Goal: Ask a question: Seek information or help from site administrators or community

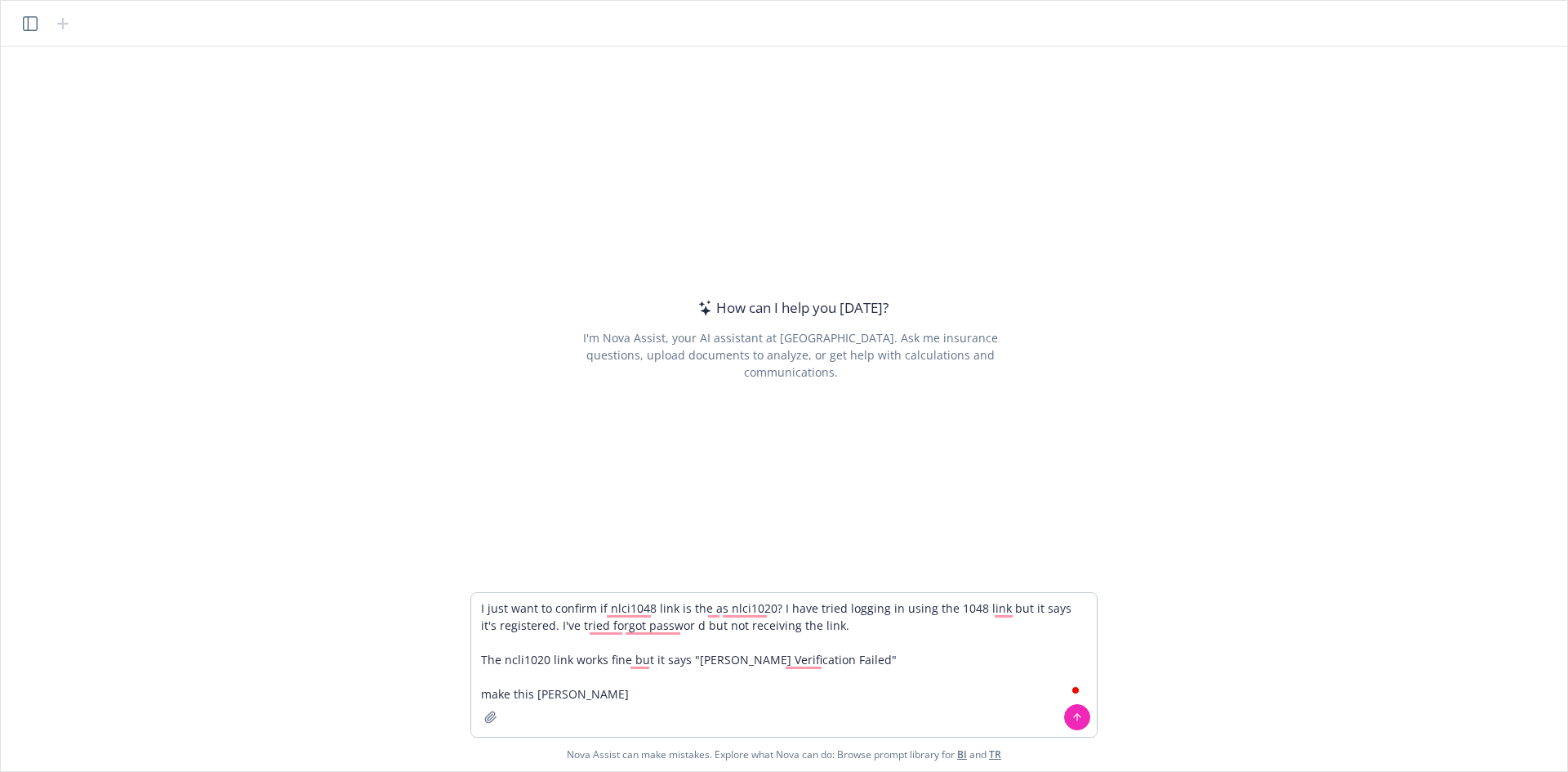
type textarea "I just want to confirm if nlci1048 link is the as nlci1020? I have tried loggin…"
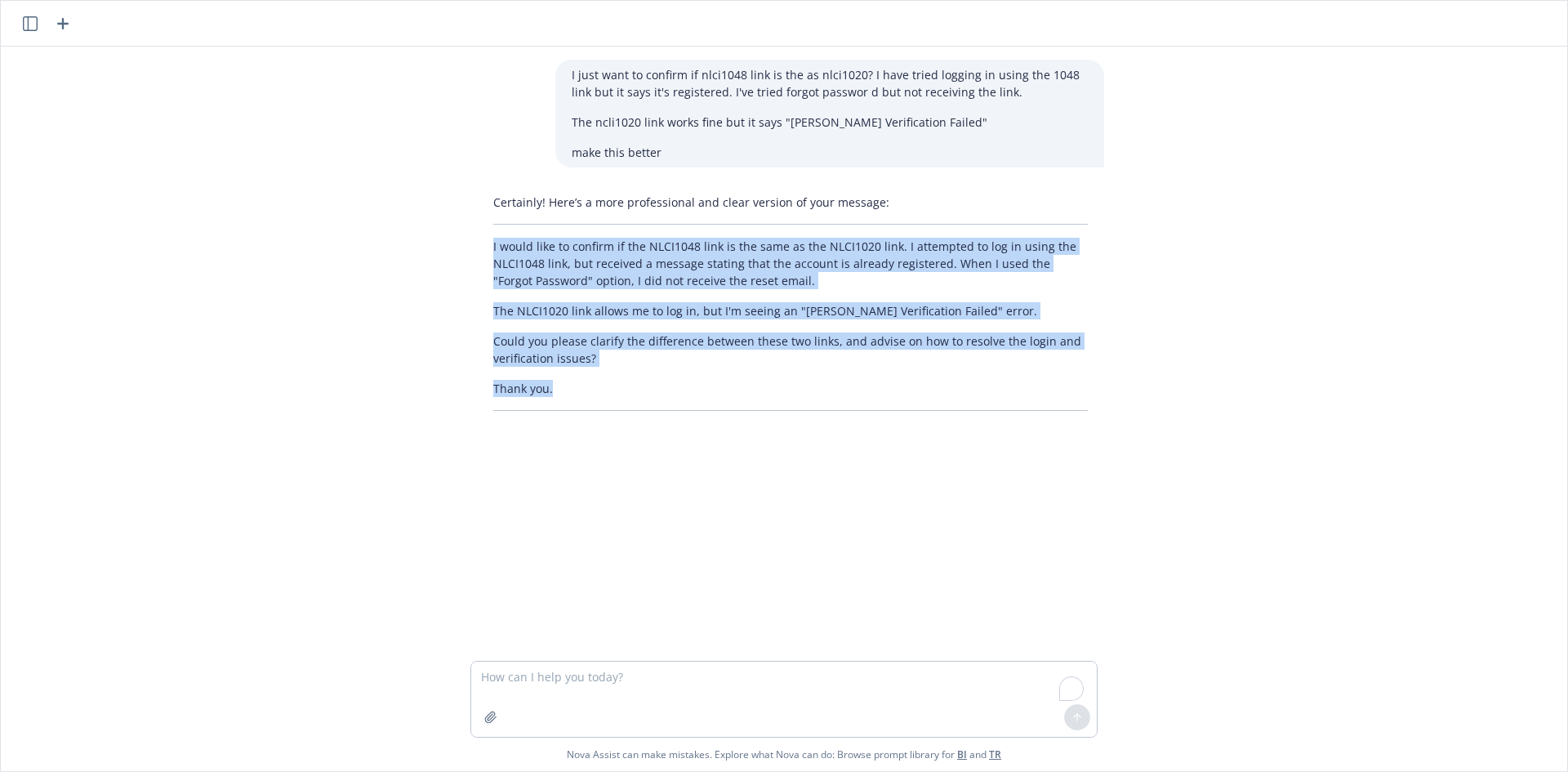
drag, startPoint x: 484, startPoint y: 254, endPoint x: 592, endPoint y: 400, distance: 181.6
click at [585, 395] on div "Certainly! Here’s a more professional and clear version of your message: I woul…" at bounding box center [790, 301] width 627 height 230
copy div "I would like to confirm if the NLCI1048 link is the same as the NLCI1020 link. …"
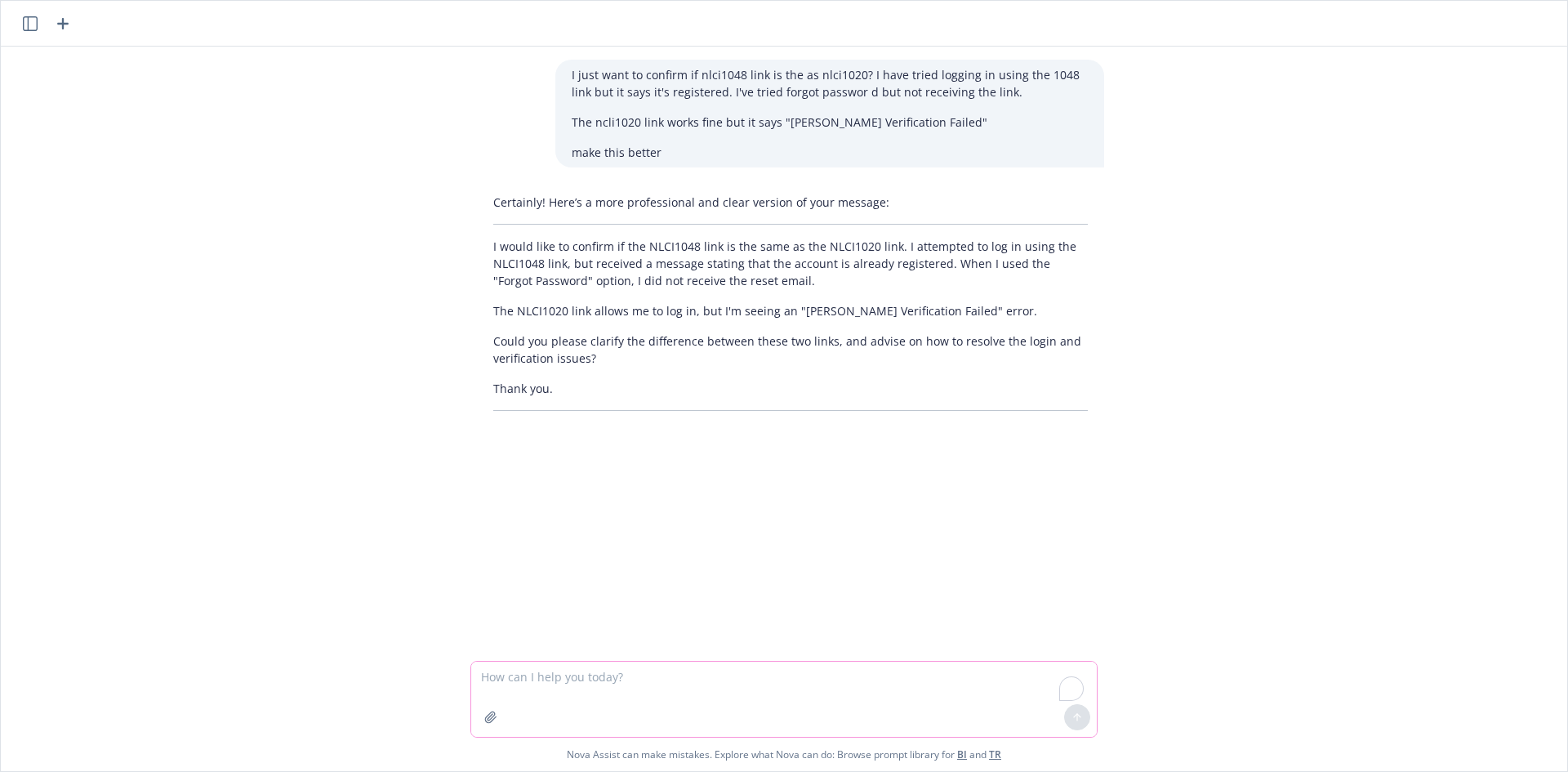
click at [771, 693] on textarea "To enrich screen reader interactions, please activate Accessibility in Grammarl…" at bounding box center [783, 698] width 625 height 75
type textarea "generate me a Street light cartoon image, make it purple"
click at [771, 693] on textarea "To enrich screen reader interactions, please activate Accessibility in Grammarl…" at bounding box center [783, 698] width 625 height 75
click at [838, 670] on textarea "To enrich screen reader interactions, please activate Accessibility in Grammarl…" at bounding box center [783, 698] width 625 height 75
type textarea "make it pink"
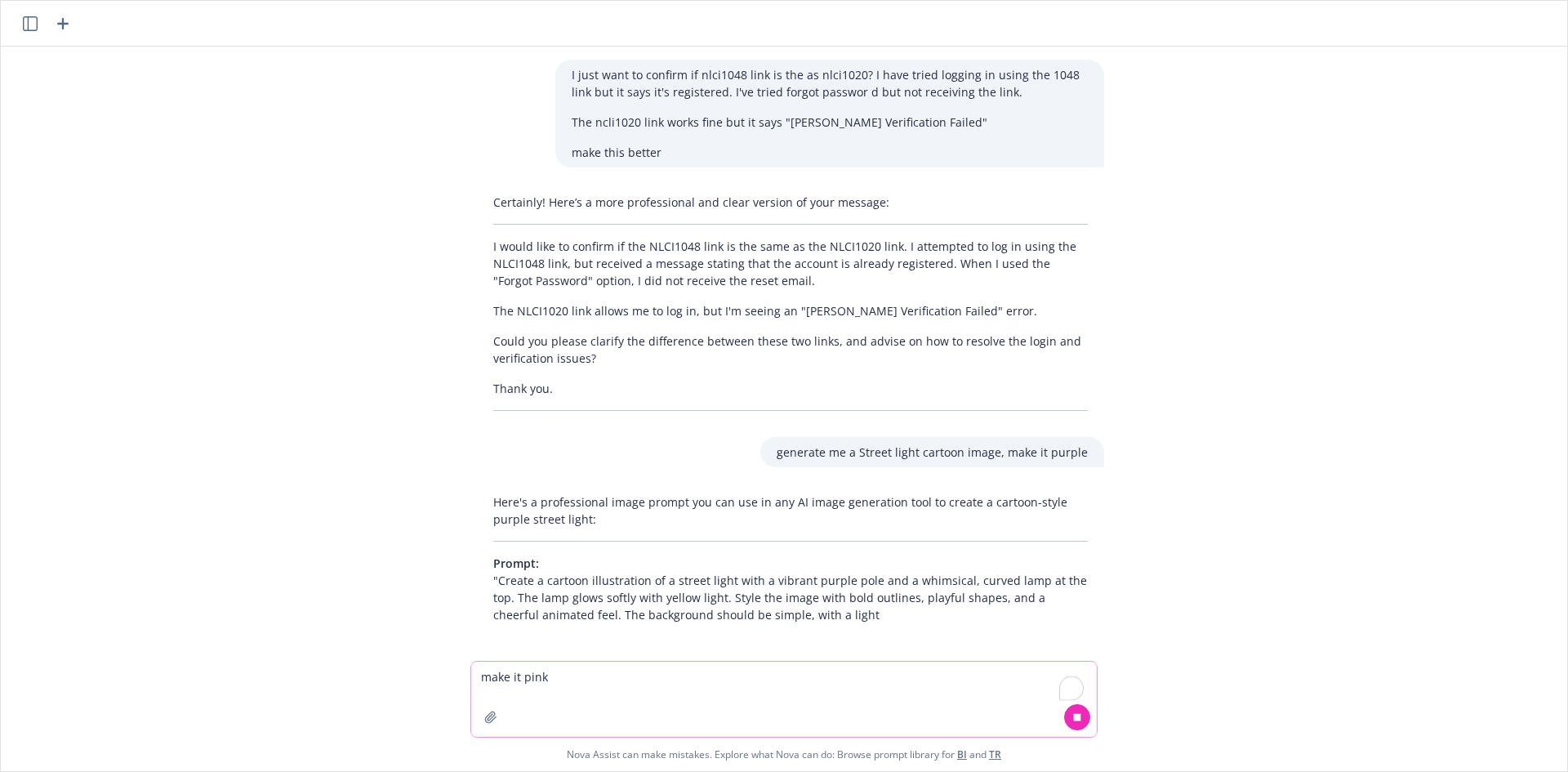
click at [766, 690] on textarea "make it pink" at bounding box center [783, 698] width 625 height 75
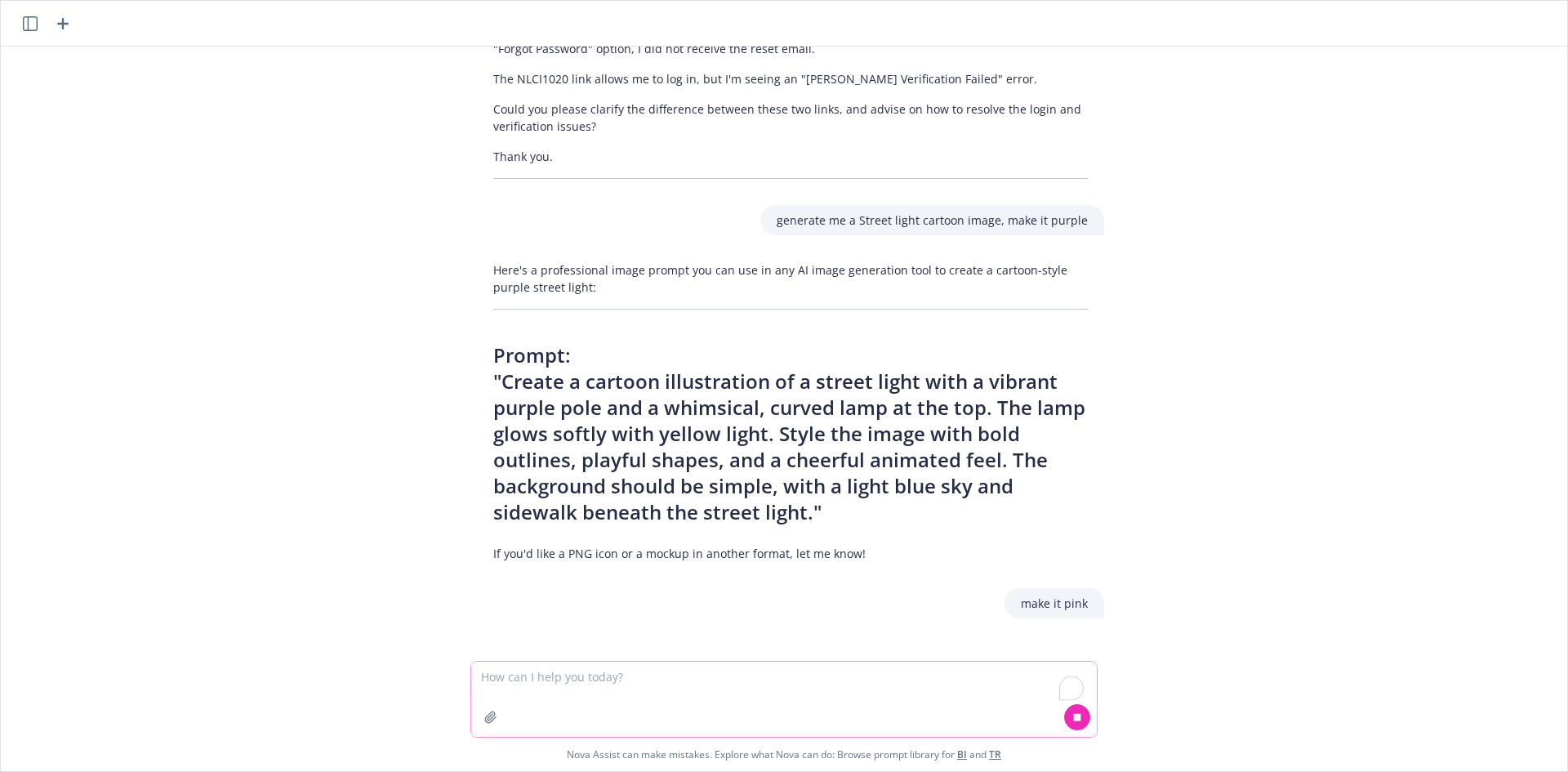
scroll to position [255, 0]
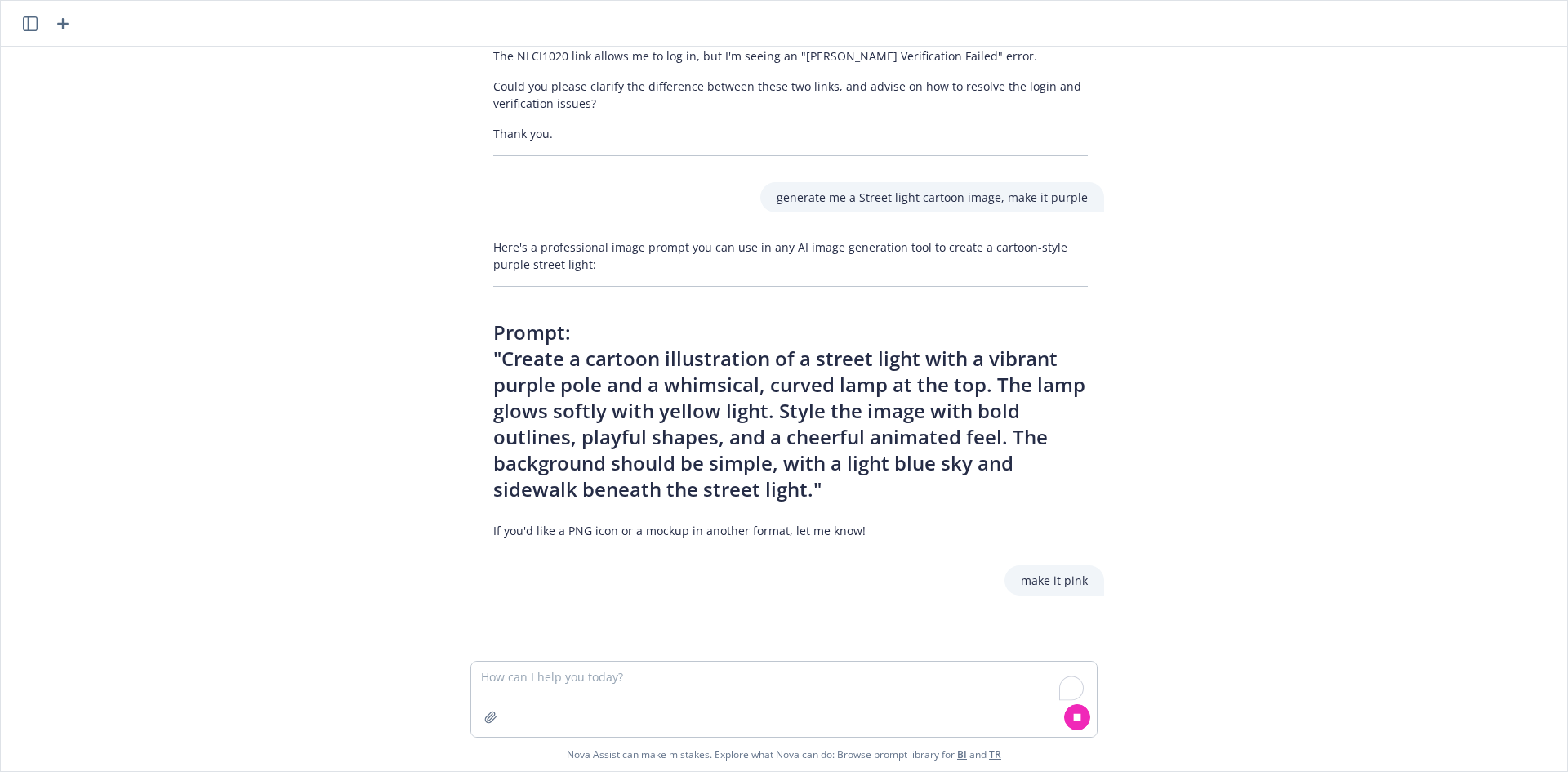
click at [1108, 534] on div "Here's a professional image prompt you can use in any AI image generation tool …" at bounding box center [790, 389] width 653 height 314
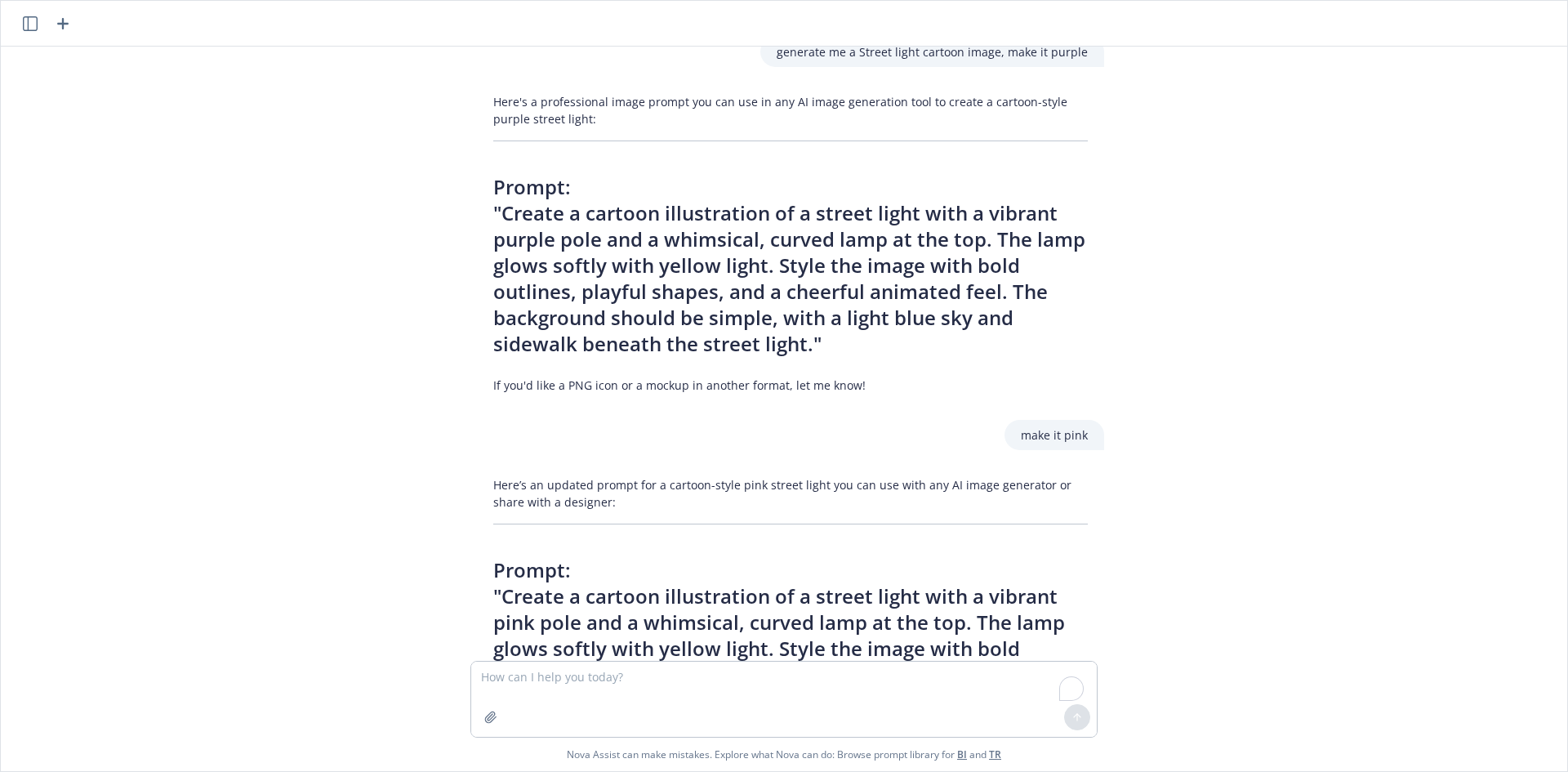
scroll to position [561, 0]
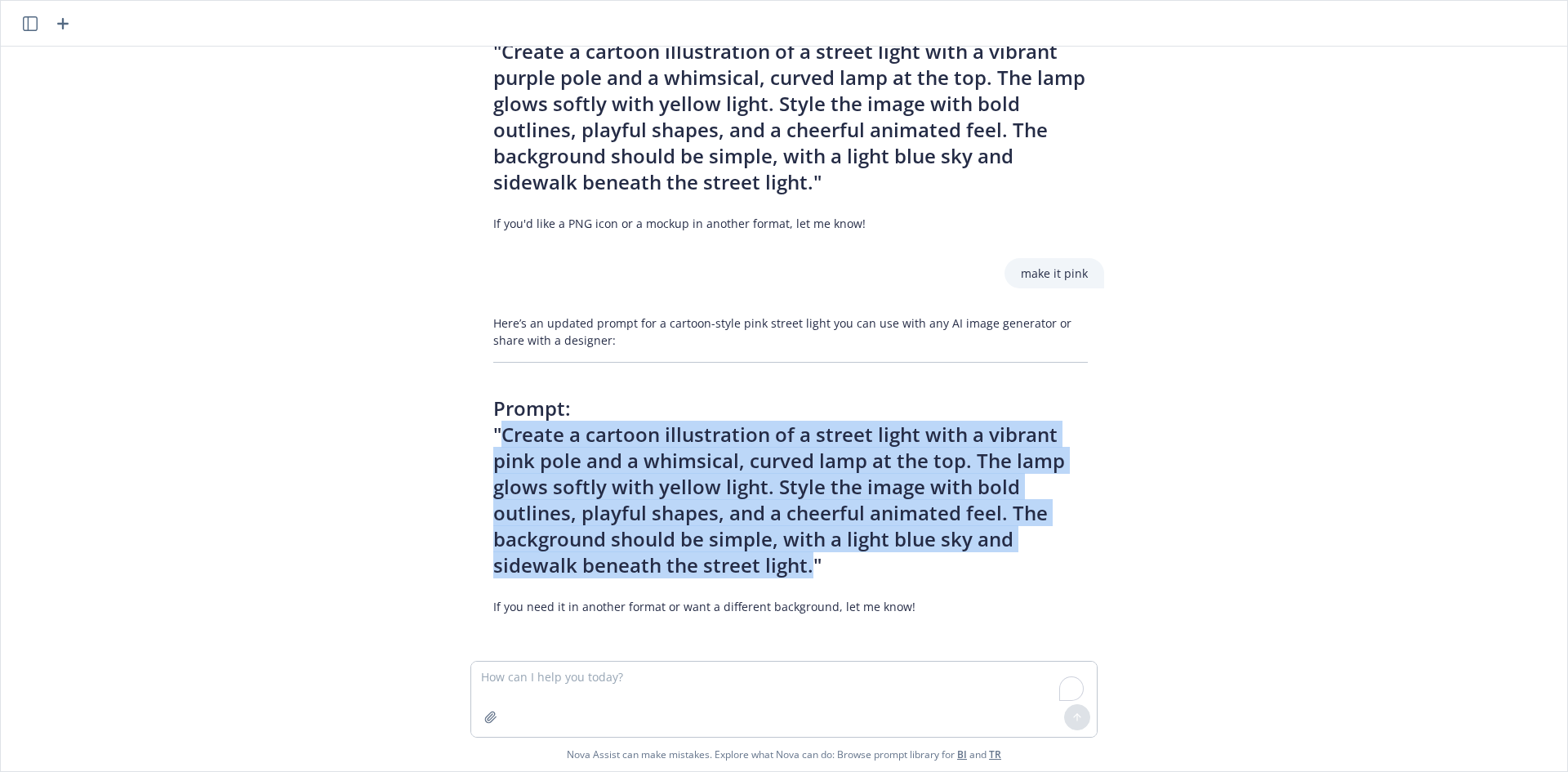
drag, startPoint x: 497, startPoint y: 430, endPoint x: 805, endPoint y: 570, distance: 338.3
click at [805, 570] on h2 "Prompt: "Create a cartoon illustration of a street light with a vibrant pink po…" at bounding box center [790, 487] width 595 height 183
copy h2 "Create a cartoon illustration of a street light with a vibrant pink pole and a …"
